Goal: Information Seeking & Learning: Find specific fact

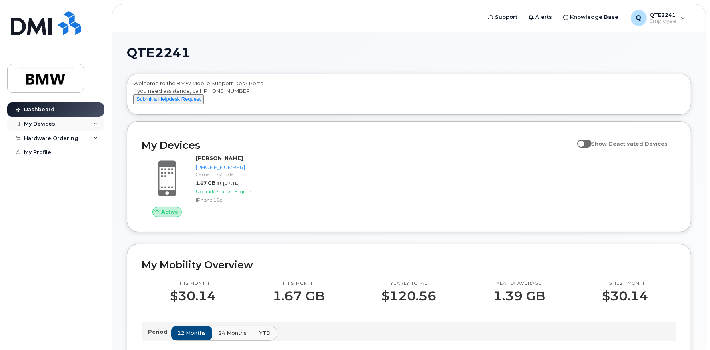
click at [80, 119] on div "My Devices" at bounding box center [55, 124] width 97 height 14
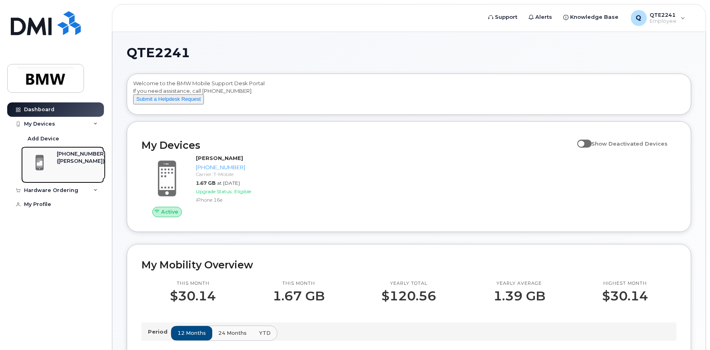
click at [70, 157] on div "[PHONE_NUMBER]" at bounding box center [81, 153] width 49 height 7
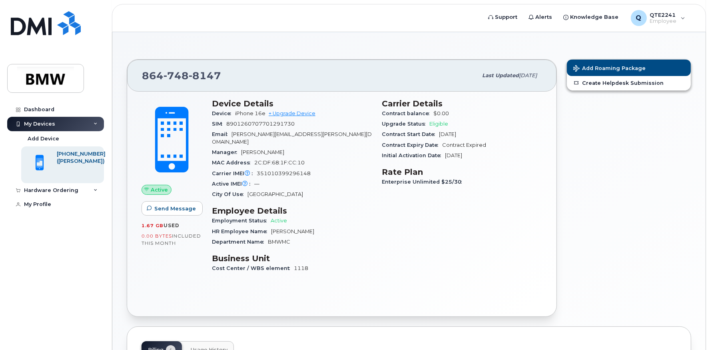
scroll to position [40, 0]
click at [677, 18] on div "Q QTE2241 Employee" at bounding box center [658, 18] width 66 height 16
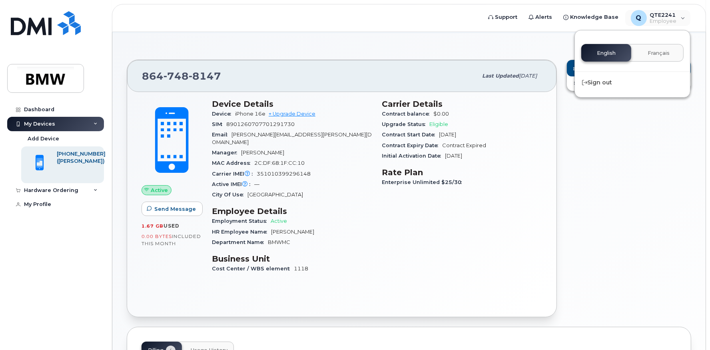
click at [422, 62] on div "864 748 8147 Last updated Oct 01, 2025" at bounding box center [341, 76] width 429 height 32
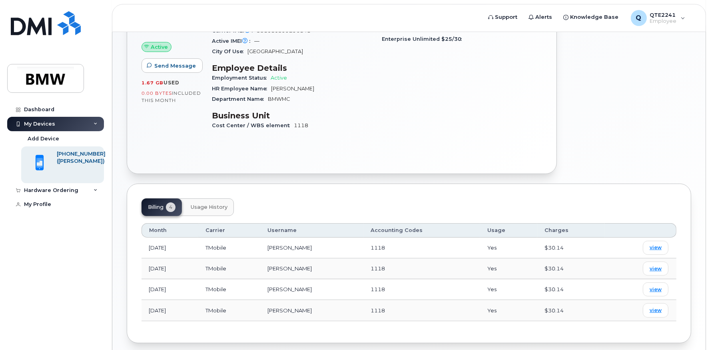
scroll to position [208, 0]
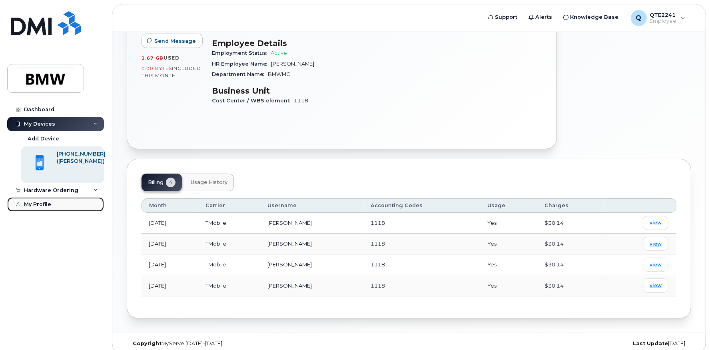
click at [46, 205] on div "My Profile" at bounding box center [37, 204] width 27 height 6
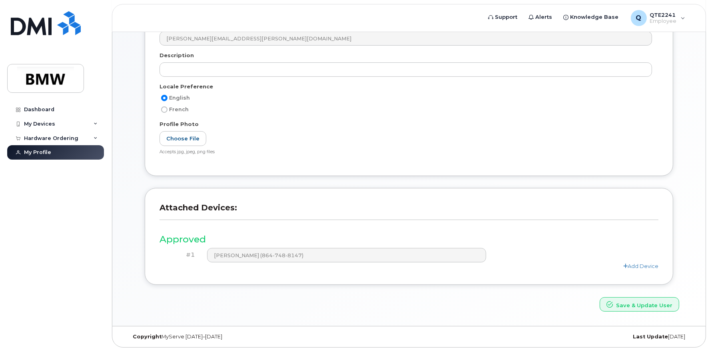
scroll to position [165, 0]
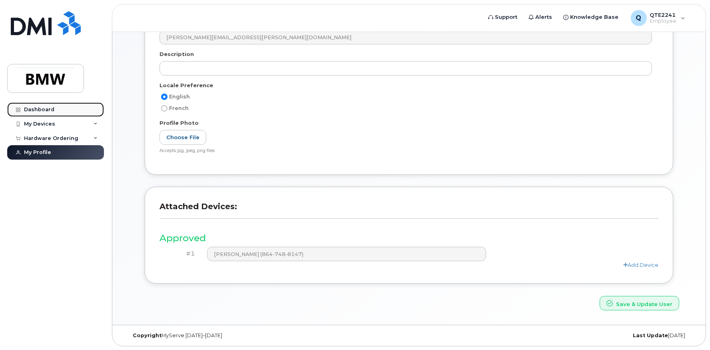
click at [33, 111] on div "Dashboard" at bounding box center [39, 109] width 30 height 6
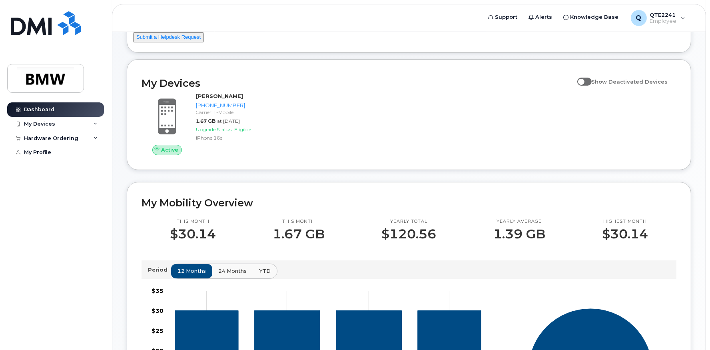
scroll to position [60, 0]
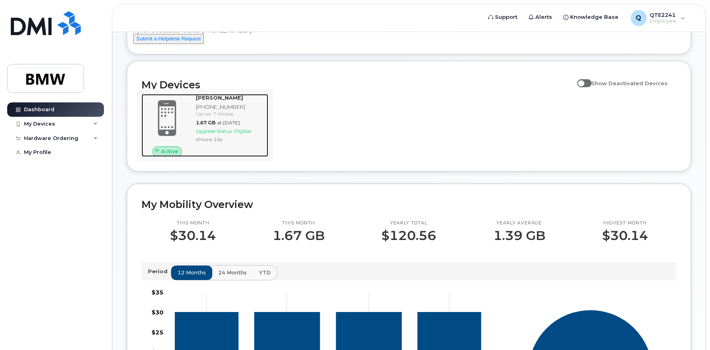
click at [168, 155] on span "Active" at bounding box center [169, 151] width 17 height 8
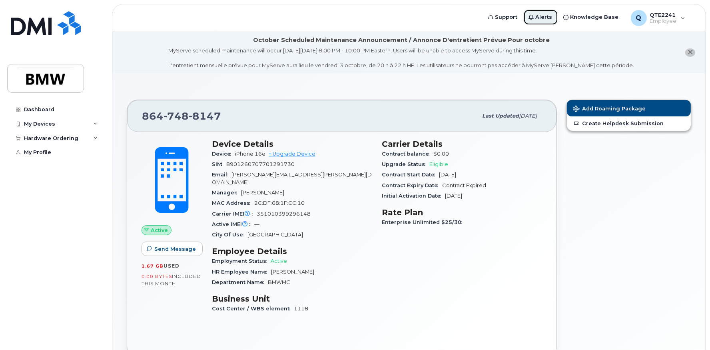
click at [545, 20] on span "Alerts" at bounding box center [543, 17] width 17 height 8
click at [545, 15] on span "Alerts" at bounding box center [543, 17] width 17 height 8
click at [506, 12] on link "Support" at bounding box center [503, 17] width 40 height 16
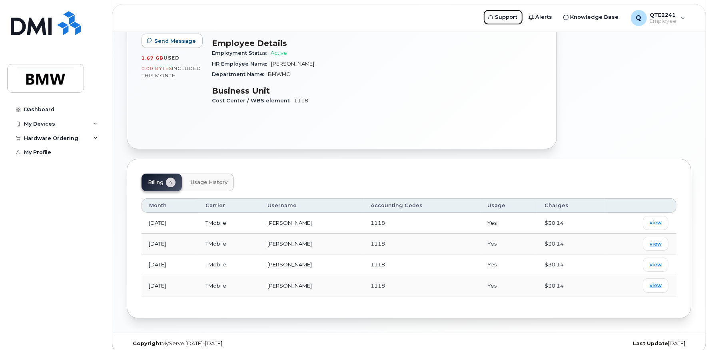
scroll to position [48, 0]
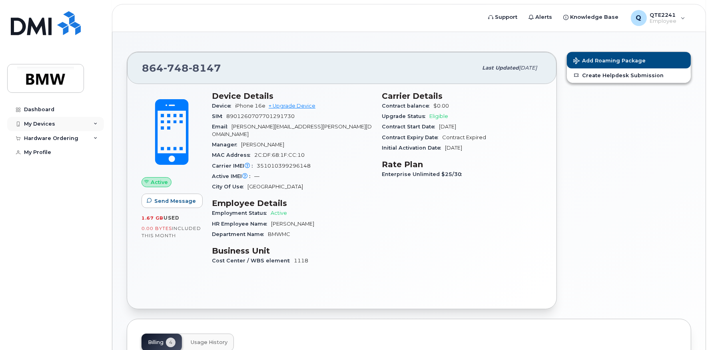
click at [83, 123] on div "My Devices" at bounding box center [55, 124] width 97 height 14
click at [91, 122] on div "My Devices" at bounding box center [55, 124] width 97 height 14
click at [51, 155] on link "My Profile" at bounding box center [55, 152] width 97 height 14
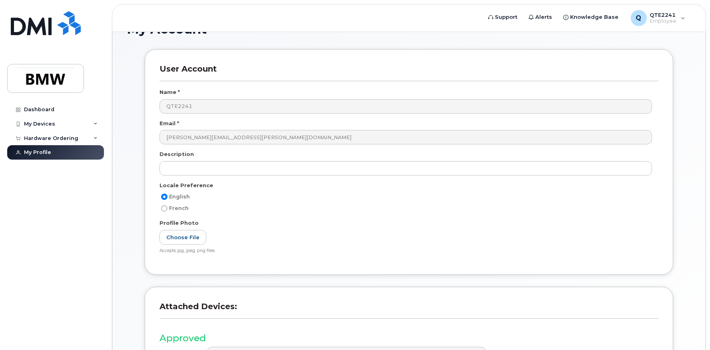
scroll to position [40, 0]
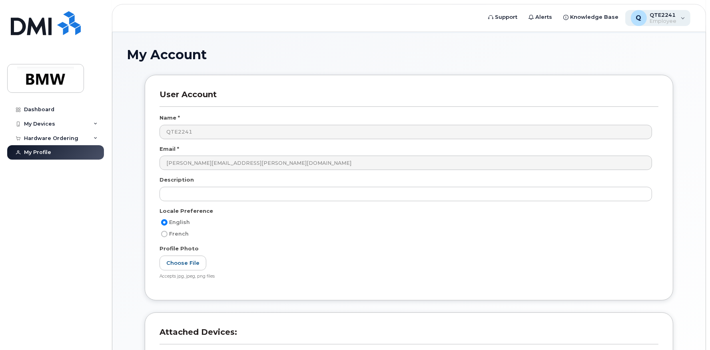
click at [667, 23] on span "Employee" at bounding box center [663, 21] width 27 height 6
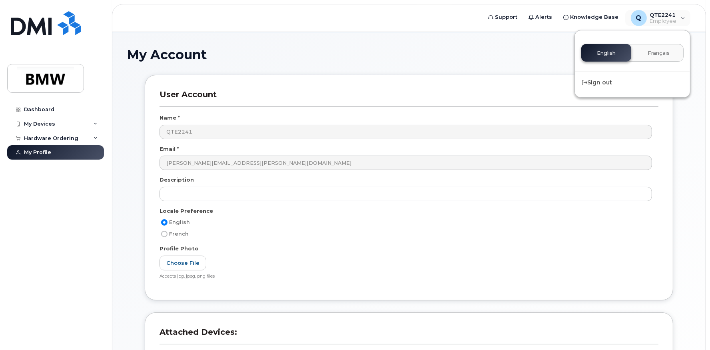
click at [670, 27] on header "Support Alerts Knowledge Base Q QTE2241 Employee English Français Sign out" at bounding box center [409, 18] width 594 height 28
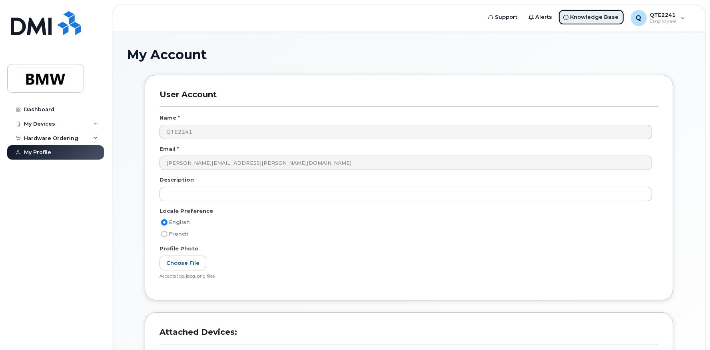
click at [568, 18] on icon at bounding box center [565, 17] width 5 height 5
click at [510, 18] on span "Support" at bounding box center [506, 17] width 22 height 8
click at [51, 123] on div "My Devices" at bounding box center [39, 124] width 31 height 6
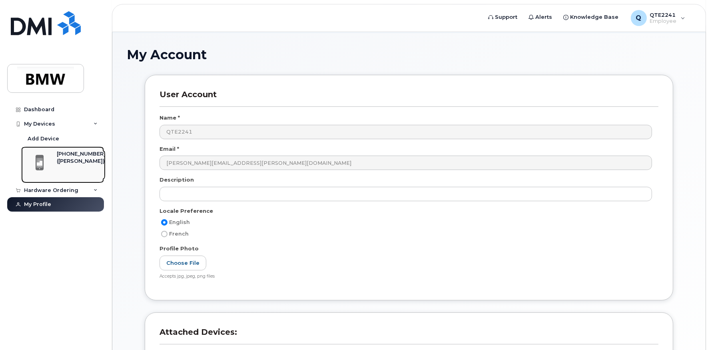
click at [45, 161] on span at bounding box center [40, 162] width 16 height 17
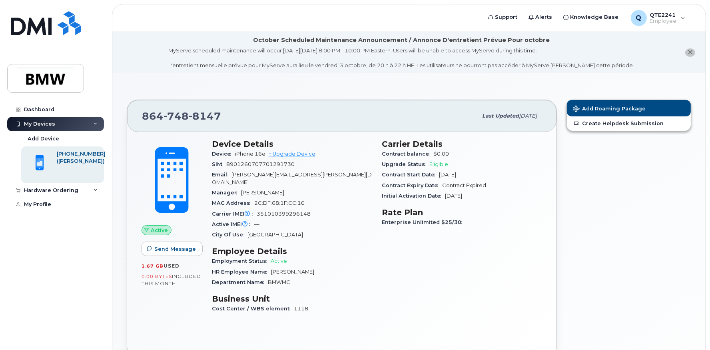
click at [688, 50] on icon "close notification" at bounding box center [689, 52] width 5 height 5
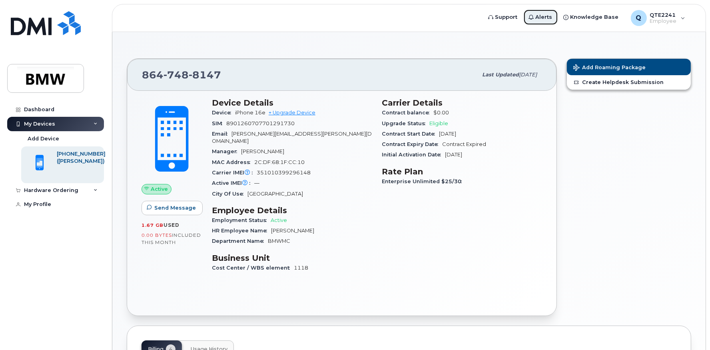
click at [544, 18] on span "Alerts" at bounding box center [543, 17] width 17 height 8
click at [574, 14] on span "Knowledge Base" at bounding box center [594, 17] width 48 height 8
drag, startPoint x: 226, startPoint y: 123, endPoint x: 302, endPoint y: 127, distance: 76.4
click at [302, 127] on div "SIM [TECHNICAL_ID]" at bounding box center [292, 123] width 160 height 10
drag, startPoint x: 309, startPoint y: 131, endPoint x: 319, endPoint y: 136, distance: 10.9
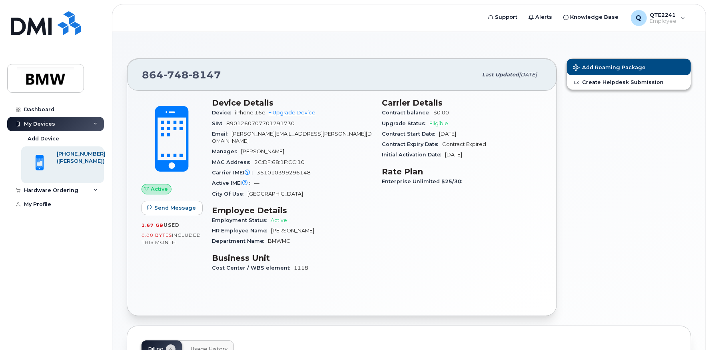
click at [319, 136] on div "Email [PERSON_NAME][EMAIL_ADDRESS][PERSON_NAME][DOMAIN_NAME]" at bounding box center [292, 138] width 160 height 18
